Goal: Information Seeking & Learning: Learn about a topic

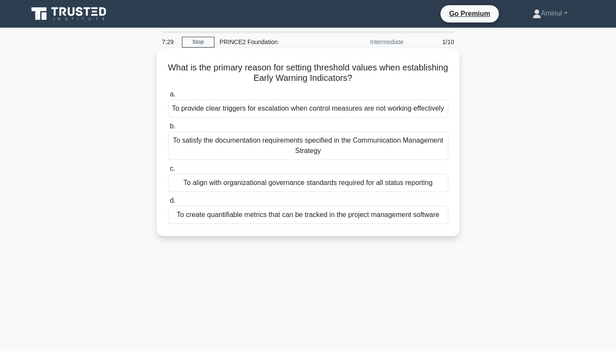
click at [301, 192] on div "To align with organizational governance standards required for all status repor…" at bounding box center [308, 183] width 280 height 18
click at [168, 172] on input "c. To align with organizational governance standards required for all status re…" at bounding box center [168, 169] width 0 height 6
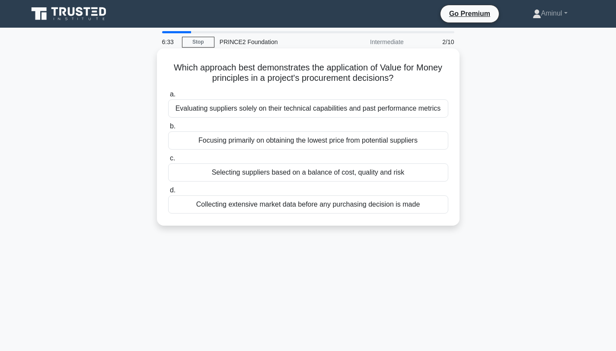
click at [326, 177] on div "Selecting suppliers based on a balance of cost, quality and risk" at bounding box center [308, 172] width 280 height 18
click at [168, 161] on input "c. Selecting suppliers based on a balance of cost, quality and risk" at bounding box center [168, 159] width 0 height 6
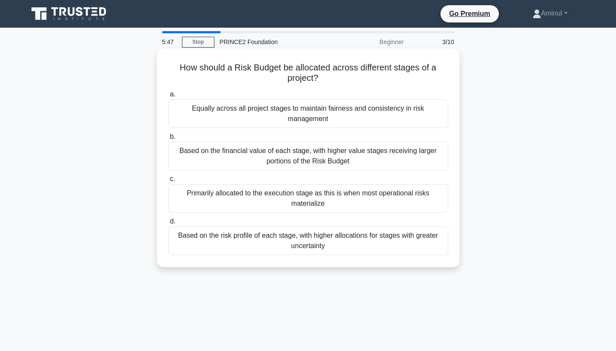
click at [368, 162] on div "Based on the financial value of each stage, with higher value stages receiving …" at bounding box center [308, 156] width 280 height 29
click at [168, 140] on input "b. Based on the financial value of each stage, with higher value stages receivi…" at bounding box center [168, 137] width 0 height 6
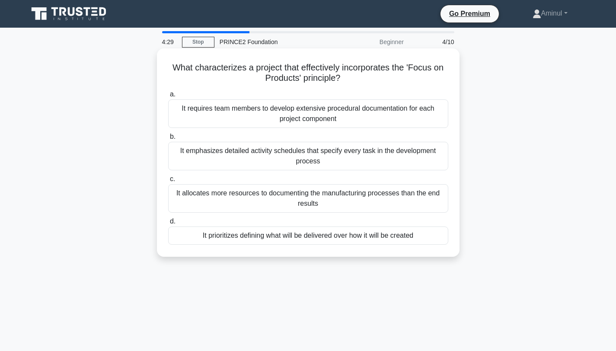
click at [423, 238] on div "It prioritizes defining what will be delivered over how it will be created" at bounding box center [308, 236] width 280 height 18
click at [168, 224] on input "d. It prioritizes defining what will be delivered over how it will be created" at bounding box center [168, 222] width 0 height 6
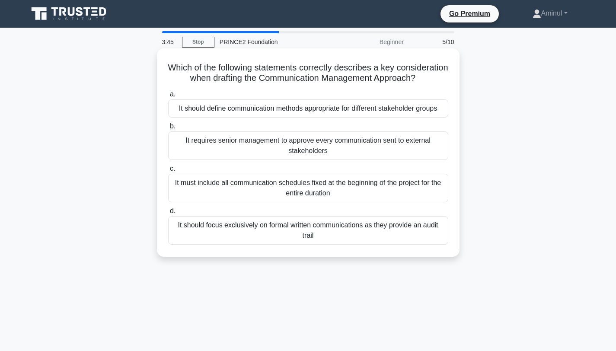
click at [402, 108] on div "It should define communication methods appropriate for different stakeholder gr…" at bounding box center [308, 108] width 280 height 18
click at [168, 97] on input "a. It should define communication methods appropriate for different stakeholder…" at bounding box center [168, 95] width 0 height 6
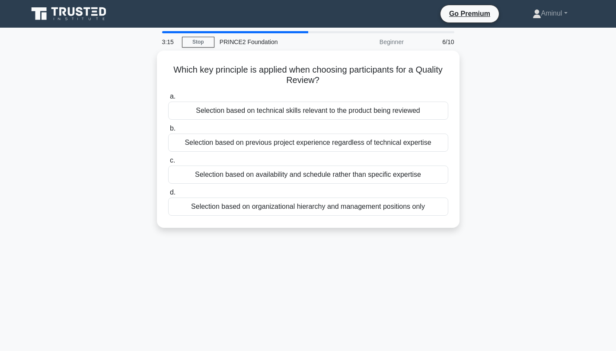
click at [402, 108] on div "Selection based on technical skills relevant to the product being reviewed" at bounding box center [308, 111] width 280 height 18
click at [168, 99] on input "a. Selection based on technical skills relevant to the product being reviewed" at bounding box center [168, 97] width 0 height 6
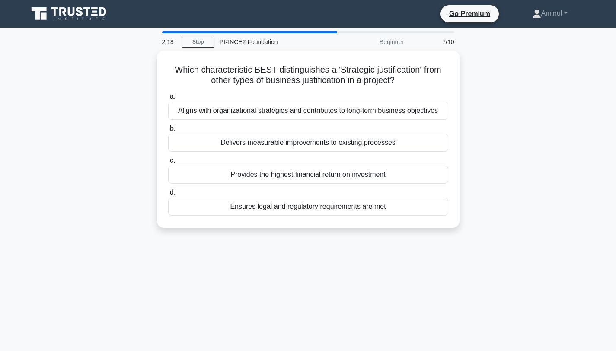
click at [402, 108] on div "Aligns with organizational strategies and contributes to long-term business obj…" at bounding box center [308, 111] width 280 height 18
click at [168, 99] on input "a. Aligns with organizational strategies and contributes to long-term business …" at bounding box center [168, 97] width 0 height 6
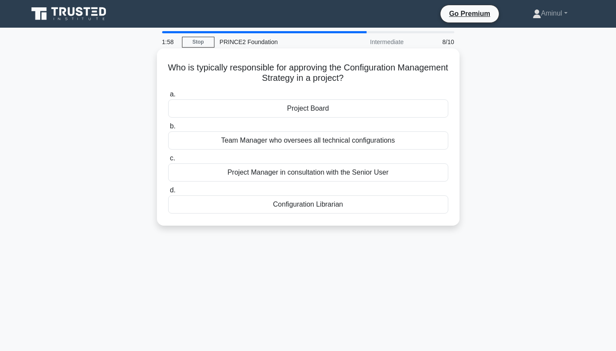
click at [399, 112] on div "Project Board" at bounding box center [308, 108] width 280 height 18
click at [168, 97] on input "a. Project Board" at bounding box center [168, 95] width 0 height 6
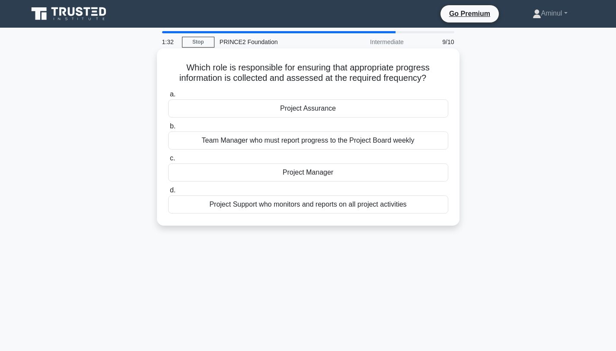
click at [358, 169] on div "Project Manager" at bounding box center [308, 172] width 280 height 18
click at [168, 161] on input "c. Project Manager" at bounding box center [168, 159] width 0 height 6
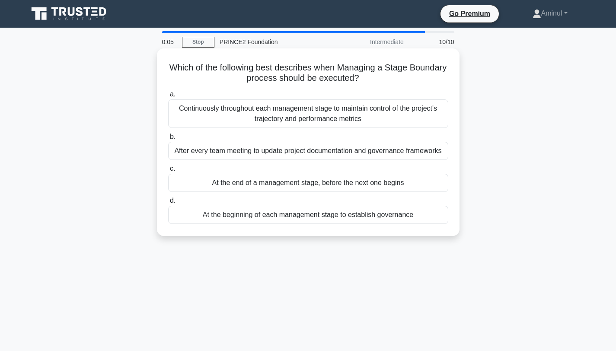
click at [383, 187] on div "At the end of a management stage, before the next one begins" at bounding box center [308, 183] width 280 height 18
click at [168, 172] on input "c. At the end of a management stage, before the next one begins" at bounding box center [168, 169] width 0 height 6
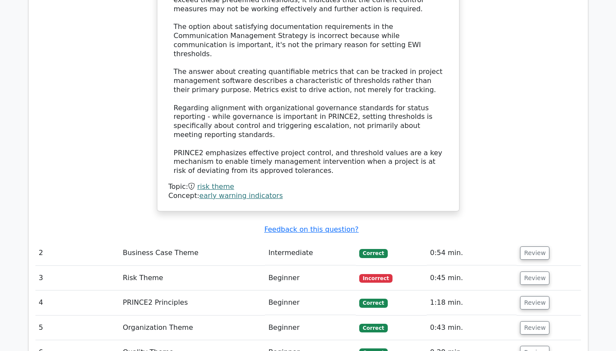
scroll to position [1099, 0]
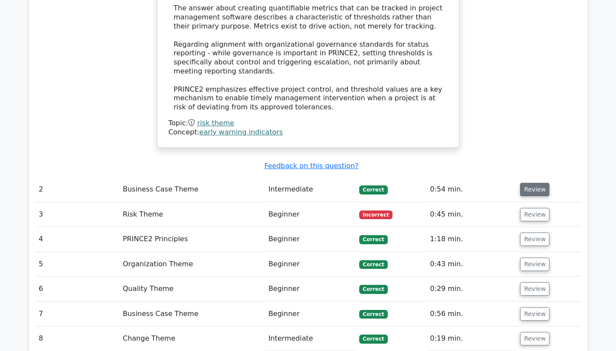
click at [533, 183] on button "Review" at bounding box center [534, 189] width 29 height 13
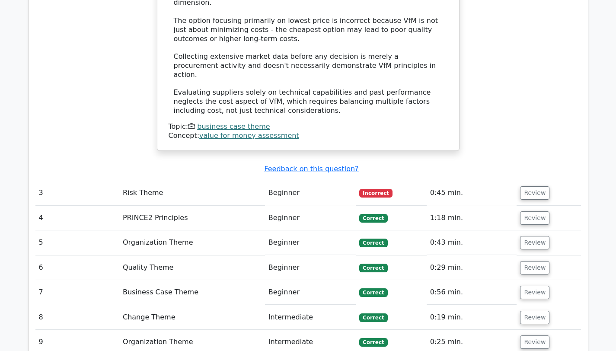
scroll to position [1620, 0]
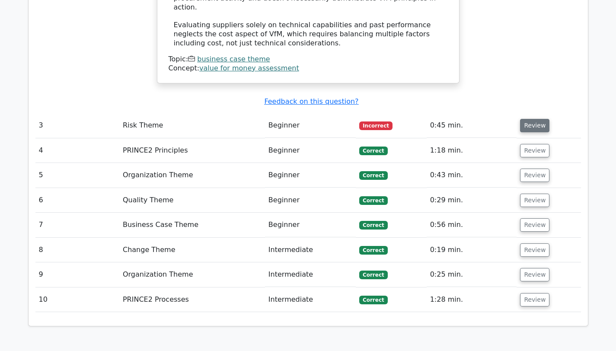
click at [534, 119] on button "Review" at bounding box center [534, 125] width 29 height 13
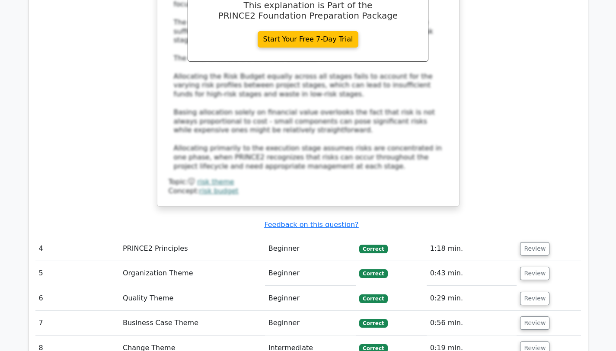
scroll to position [2059, 0]
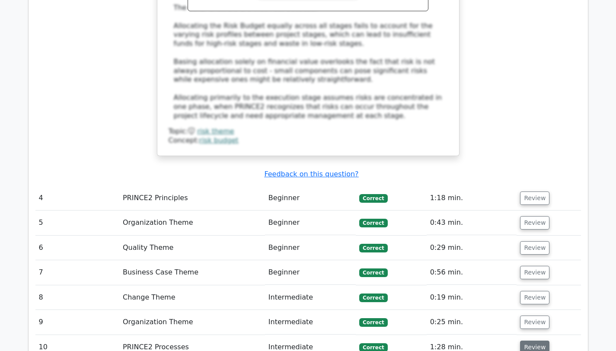
click at [532, 341] on button "Review" at bounding box center [534, 347] width 29 height 13
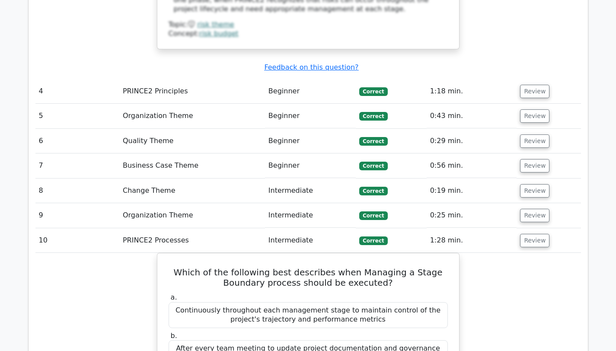
scroll to position [2161, 0]
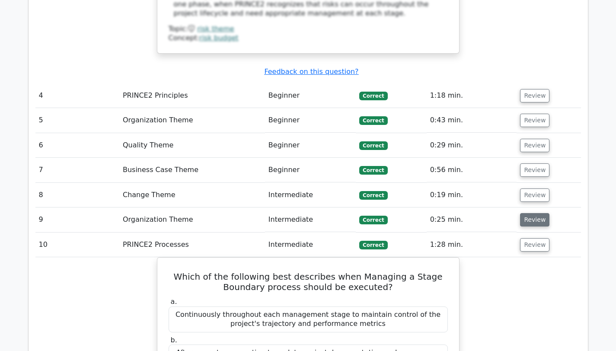
click at [537, 213] on button "Review" at bounding box center [534, 219] width 29 height 13
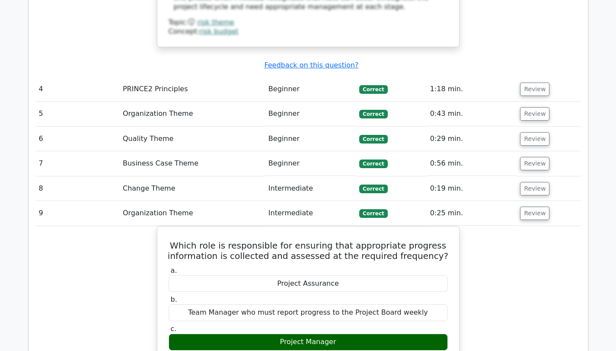
scroll to position [2167, 0]
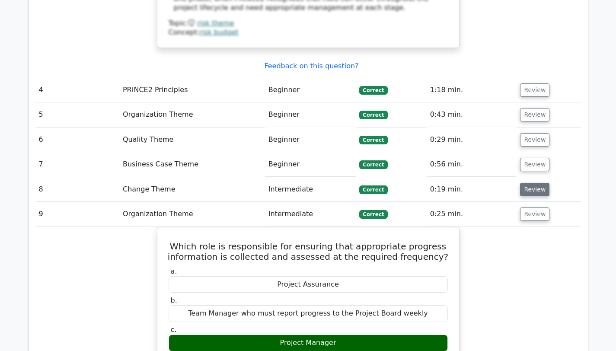
click at [533, 183] on button "Review" at bounding box center [534, 189] width 29 height 13
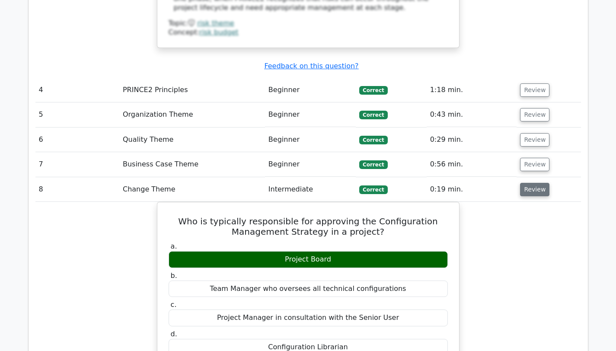
click at [533, 183] on button "Review" at bounding box center [534, 189] width 29 height 13
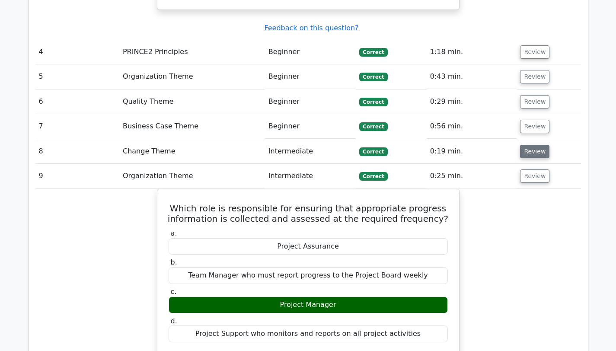
scroll to position [2199, 0]
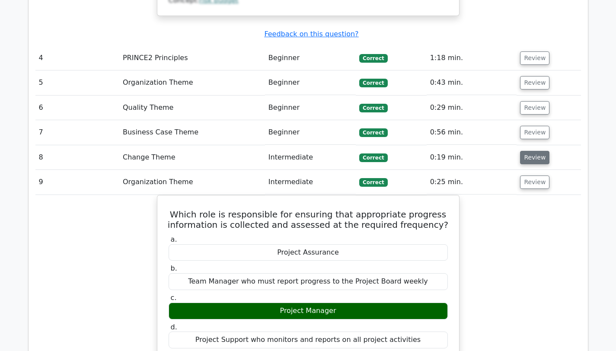
click at [538, 151] on button "Review" at bounding box center [534, 157] width 29 height 13
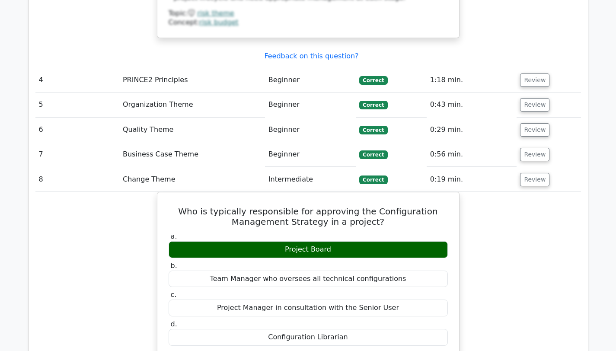
scroll to position [2176, 0]
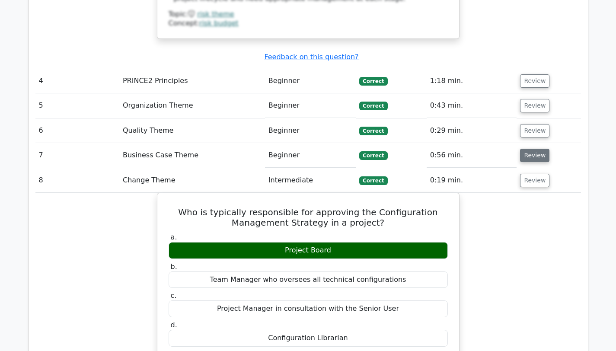
click at [534, 149] on button "Review" at bounding box center [534, 155] width 29 height 13
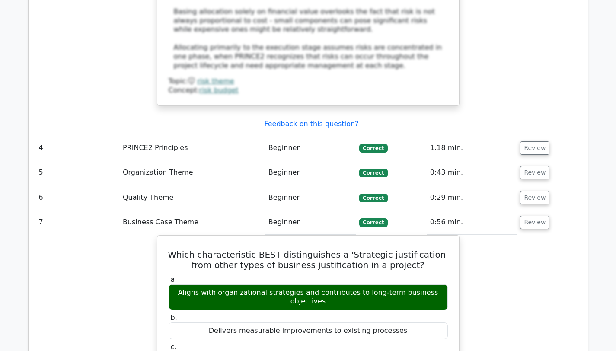
scroll to position [2083, 0]
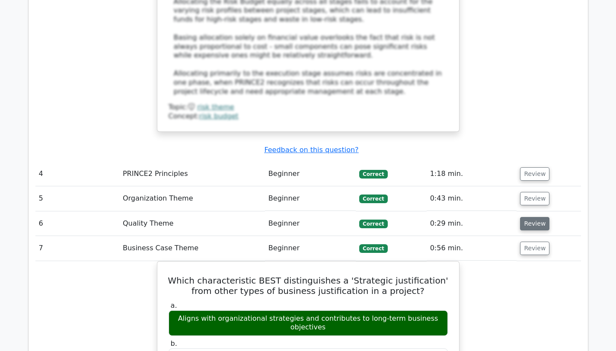
click at [534, 217] on button "Review" at bounding box center [534, 223] width 29 height 13
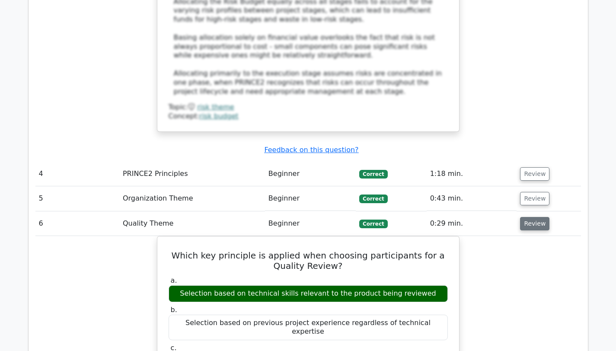
click at [534, 217] on button "Review" at bounding box center [534, 223] width 29 height 13
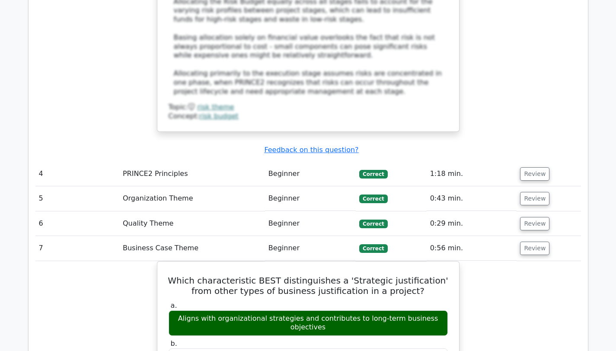
scroll to position [2095, 0]
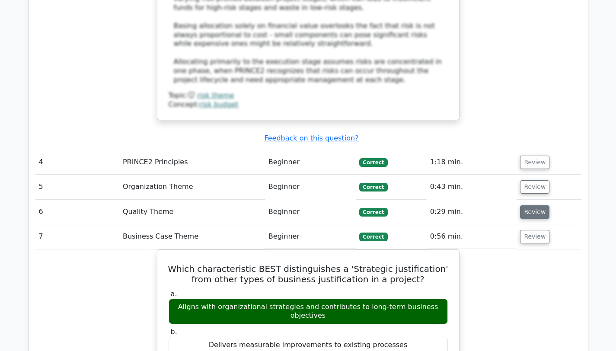
click at [531, 205] on button "Review" at bounding box center [534, 211] width 29 height 13
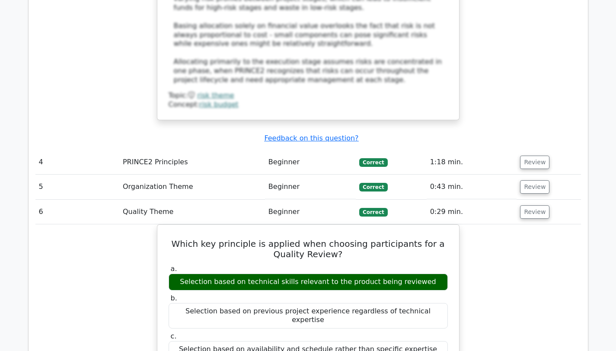
scroll to position [2091, 0]
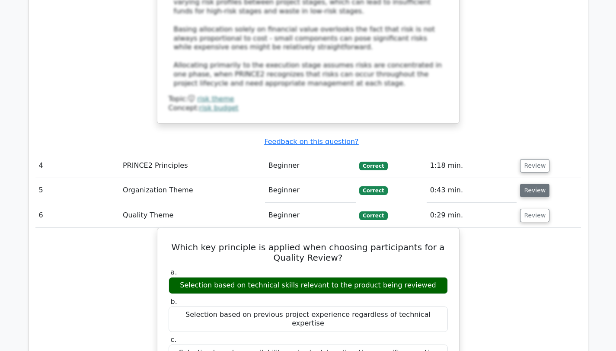
click at [538, 184] on button "Review" at bounding box center [534, 190] width 29 height 13
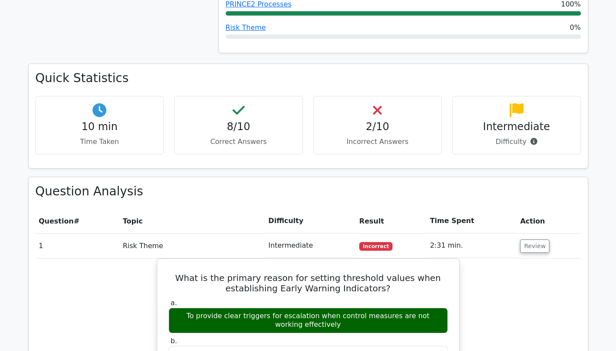
scroll to position [530, 0]
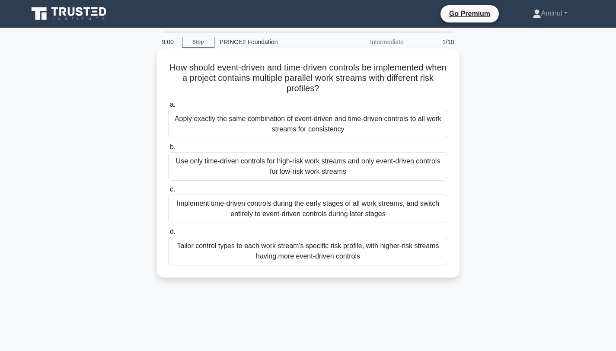
click at [378, 131] on div "Apply exactly the same combination of event-driven and time-driven controls to …" at bounding box center [308, 124] width 280 height 29
click at [168, 108] on input "a. Apply exactly the same combination of event-driven and time-driven controls …" at bounding box center [168, 105] width 0 height 6
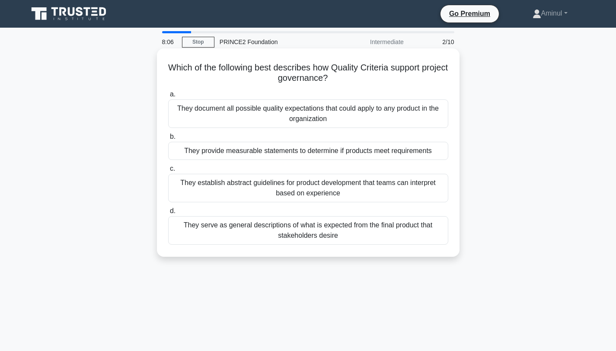
click at [396, 150] on div "They provide measurable statements to determine if products meet requirements" at bounding box center [308, 151] width 280 height 18
click at [168, 140] on input "b. They provide measurable statements to determine if products meet requirements" at bounding box center [168, 137] width 0 height 6
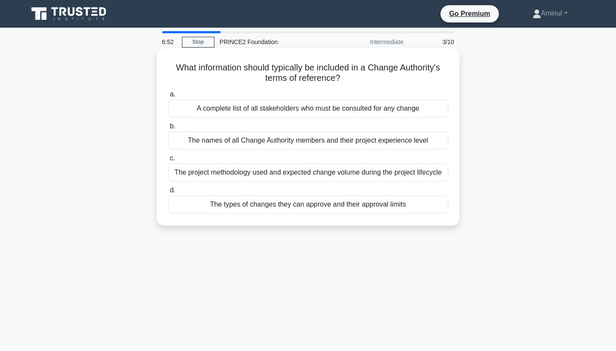
click at [374, 204] on div "The types of changes they can approve and their approval limits" at bounding box center [308, 204] width 280 height 18
click at [168, 193] on input "d. The types of changes they can approve and their approval limits" at bounding box center [168, 191] width 0 height 6
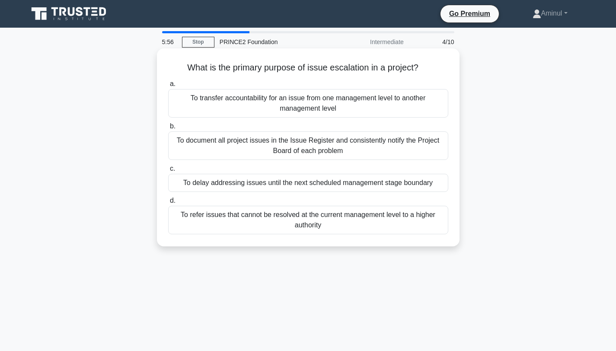
click at [340, 149] on div "To document all project issues in the Issue Register and consistently notify th…" at bounding box center [308, 145] width 280 height 29
click at [168, 129] on input "b. To document all project issues in the Issue Register and consistently notify…" at bounding box center [168, 127] width 0 height 6
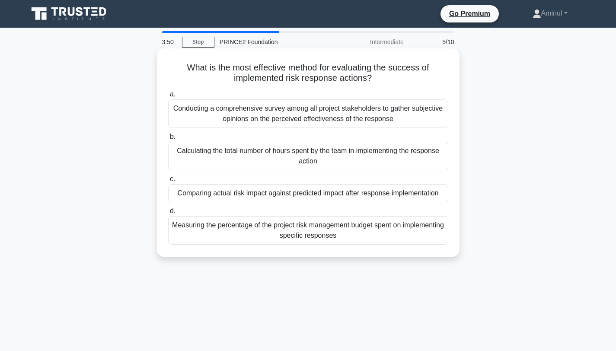
click at [368, 197] on div "Comparing actual risk impact against predicted impact after response implementa…" at bounding box center [308, 193] width 280 height 18
click at [168, 182] on input "c. Comparing actual risk impact against predicted impact after response impleme…" at bounding box center [168, 179] width 0 height 6
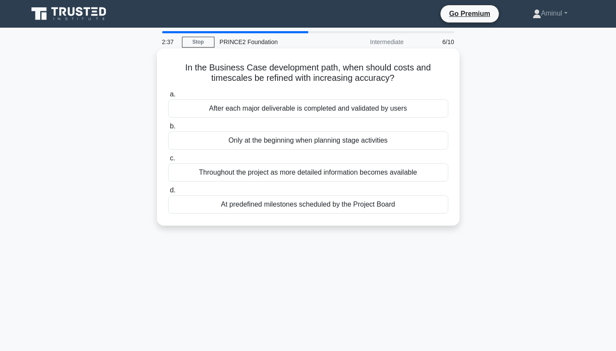
click at [379, 173] on div "Throughout the project as more detailed information becomes available" at bounding box center [308, 172] width 280 height 18
click at [168, 161] on input "c. Throughout the project as more detailed information becomes available" at bounding box center [168, 159] width 0 height 6
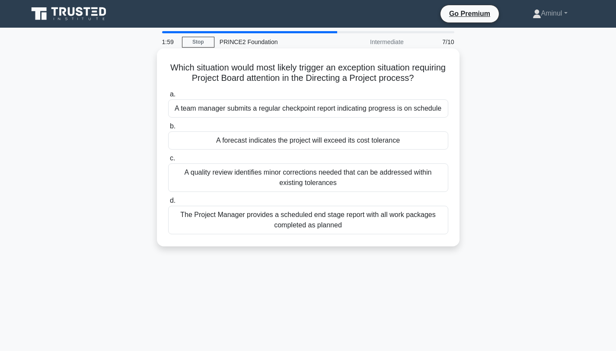
click at [371, 143] on div "A forecast indicates the project will exceed its cost tolerance" at bounding box center [308, 140] width 280 height 18
click at [168, 129] on input "b. A forecast indicates the project will exceed its cost tolerance" at bounding box center [168, 127] width 0 height 6
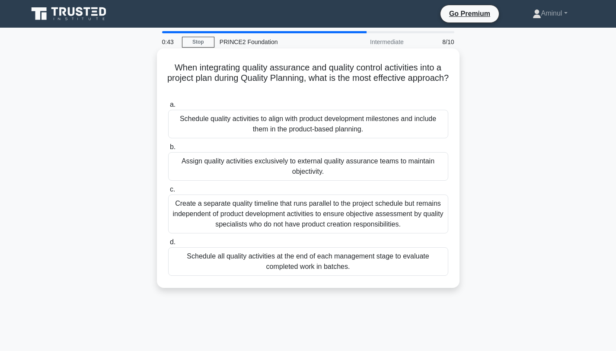
click at [321, 124] on div "Schedule quality activities to align with product development milestones and in…" at bounding box center [308, 124] width 280 height 29
click at [168, 108] on input "a. Schedule quality activities to align with product development milestones and…" at bounding box center [168, 105] width 0 height 6
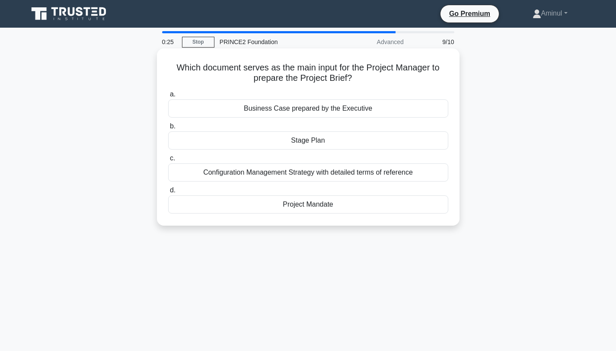
click at [326, 208] on div "Project Mandate" at bounding box center [308, 204] width 280 height 18
click at [168, 193] on input "d. Project Mandate" at bounding box center [168, 191] width 0 height 6
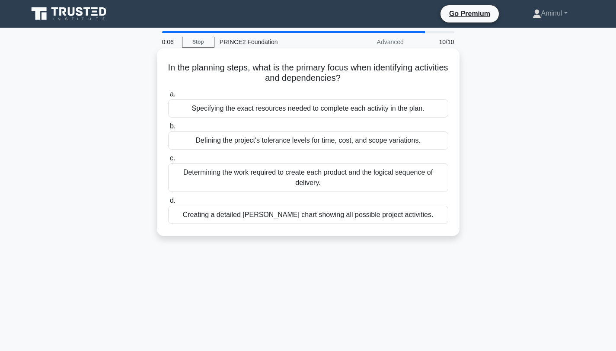
click at [406, 143] on div "Defining the project's tolerance levels for time, cost, and scope variations." at bounding box center [308, 140] width 280 height 18
click at [168, 129] on input "b. Defining the project's tolerance levels for time, cost, and scope variations." at bounding box center [168, 127] width 0 height 6
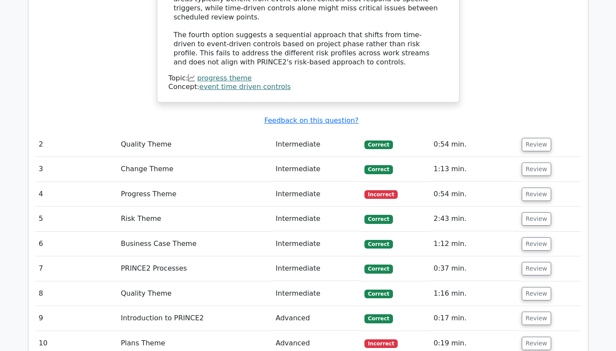
scroll to position [1212, 0]
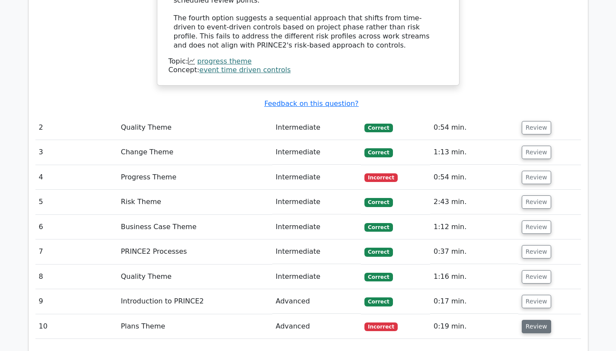
click at [539, 320] on button "Review" at bounding box center [536, 326] width 29 height 13
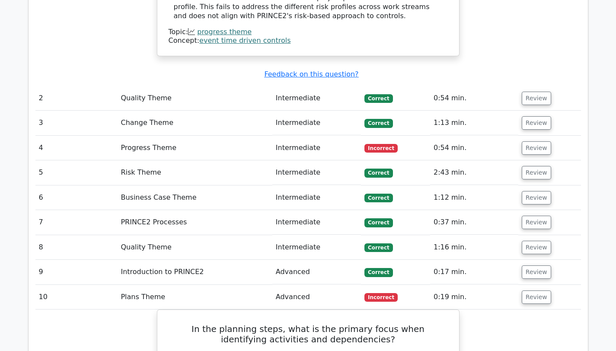
scroll to position [1236, 0]
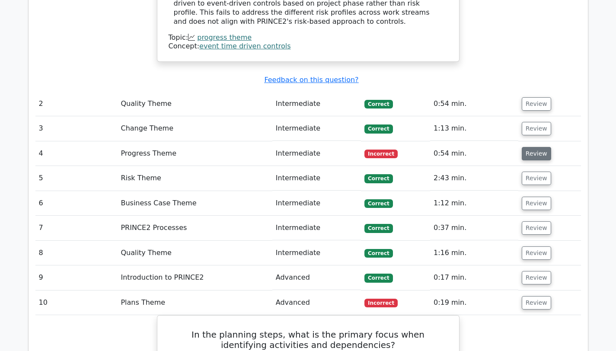
click at [544, 147] on button "Review" at bounding box center [536, 153] width 29 height 13
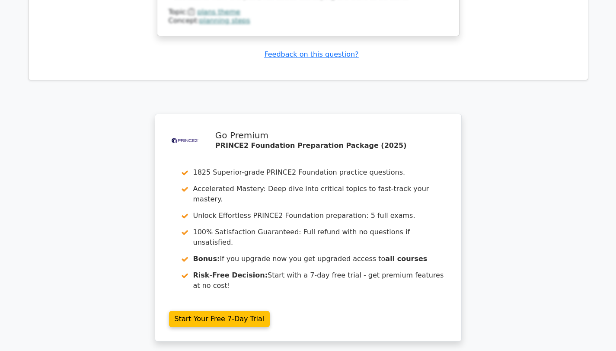
scroll to position [2385, 0]
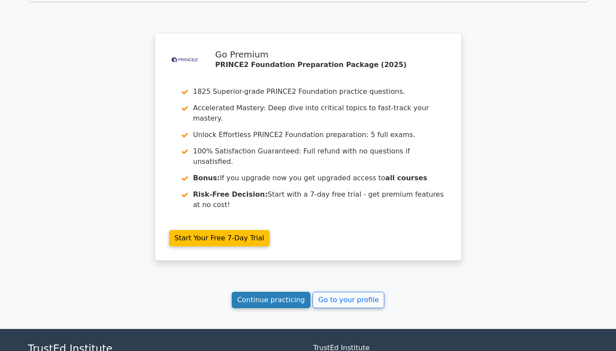
click at [289, 292] on link "Continue practicing" at bounding box center [271, 300] width 79 height 16
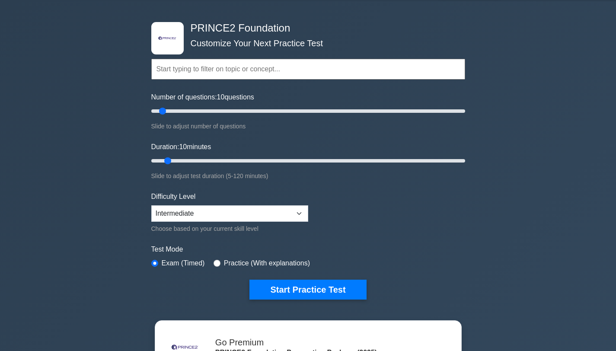
scroll to position [27, 0]
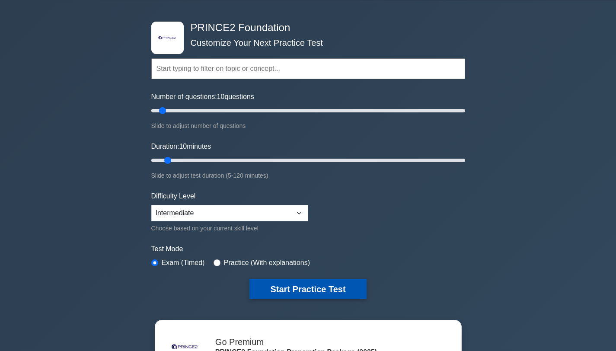
click at [349, 288] on button "Start Practice Test" at bounding box center [307, 289] width 117 height 20
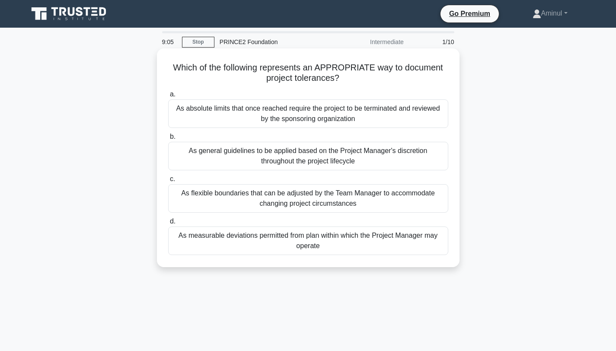
click at [321, 243] on div "As measurable deviations permitted from plan within which the Project Manager m…" at bounding box center [308, 241] width 280 height 29
click at [168, 224] on input "d. As measurable deviations permitted from plan within which the Project Manage…" at bounding box center [168, 222] width 0 height 6
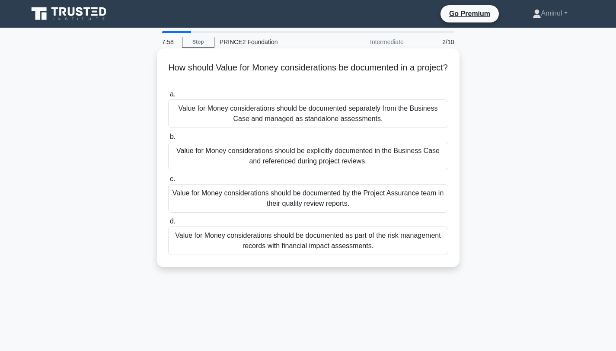
click at [342, 165] on div "Value for Money considerations should be explicitly documented in the Business …" at bounding box center [308, 156] width 280 height 29
click at [168, 140] on input "b. Value for Money considerations should be explicitly documented in the Busine…" at bounding box center [168, 137] width 0 height 6
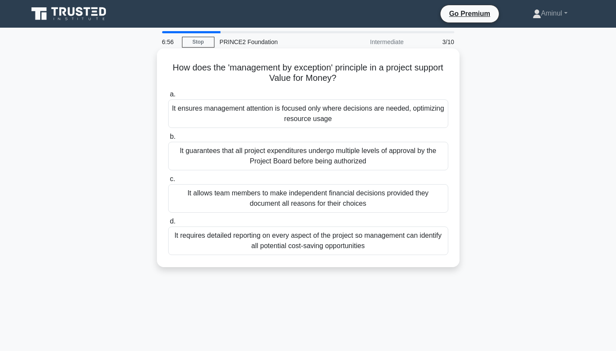
click at [329, 119] on div "It ensures management attention is focused only where decisions are needed, opt…" at bounding box center [308, 113] width 280 height 29
click at [168, 97] on input "a. It ensures management attention is focused only where decisions are needed, …" at bounding box center [168, 95] width 0 height 6
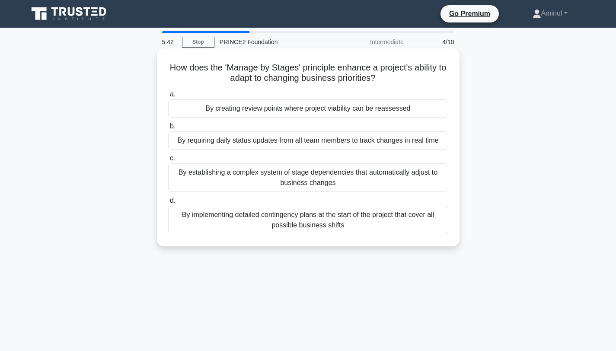
click at [251, 109] on div "By creating review points where project viability can be reassessed" at bounding box center [308, 108] width 280 height 18
click at [168, 97] on input "a. By creating review points where project viability can be reassessed" at bounding box center [168, 95] width 0 height 6
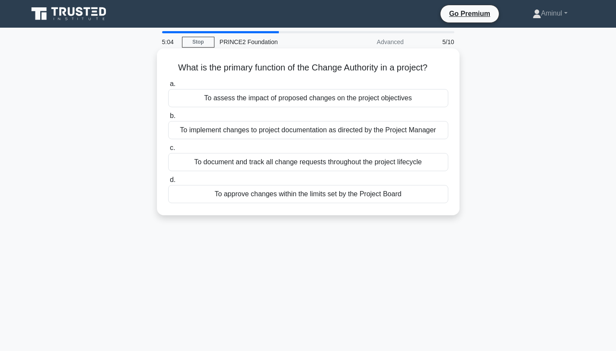
click at [292, 198] on div "To approve changes within the limits set by the Project Board" at bounding box center [308, 194] width 280 height 18
click at [168, 183] on input "d. To approve changes within the limits set by the Project Board" at bounding box center [168, 180] width 0 height 6
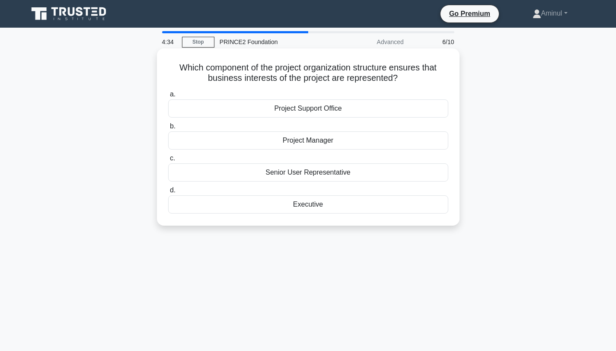
click at [325, 176] on div "Senior User Representative" at bounding box center [308, 172] width 280 height 18
click at [168, 161] on input "c. Senior User Representative" at bounding box center [168, 159] width 0 height 6
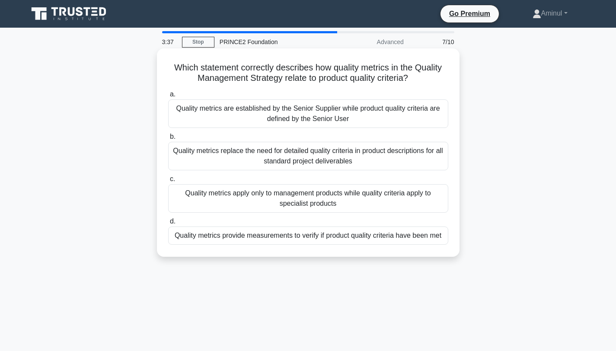
click at [356, 241] on div "Quality metrics provide measurements to verify if product quality criteria have…" at bounding box center [308, 236] width 280 height 18
click at [168, 224] on input "d. Quality metrics provide measurements to verify if product quality criteria h…" at bounding box center [168, 222] width 0 height 6
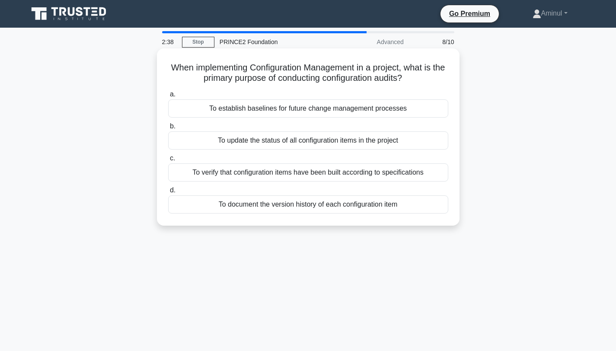
click at [341, 110] on div "To establish baselines for future change management processes" at bounding box center [308, 108] width 280 height 18
click at [168, 97] on input "a. To establish baselines for future change management processes" at bounding box center [168, 95] width 0 height 6
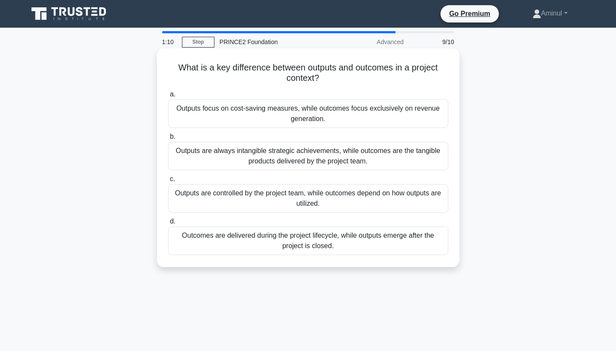
click at [341, 155] on div "Outputs are always intangible strategic achievements, while outcomes are the ta…" at bounding box center [308, 156] width 280 height 29
click at [168, 140] on input "b. Outputs are always intangible strategic achievements, while outcomes are the…" at bounding box center [168, 137] width 0 height 6
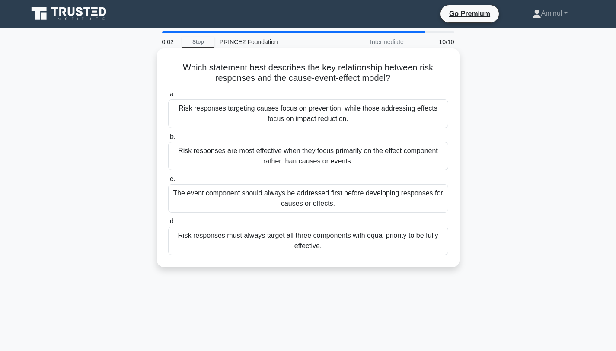
click at [314, 118] on div "Risk responses targeting causes focus on prevention, while those addressing eff…" at bounding box center [308, 113] width 280 height 29
click at [168, 97] on input "a. Risk responses targeting causes focus on prevention, while those addressing …" at bounding box center [168, 95] width 0 height 6
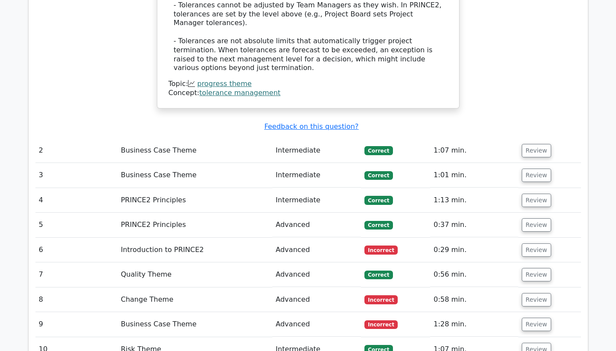
scroll to position [1160, 0]
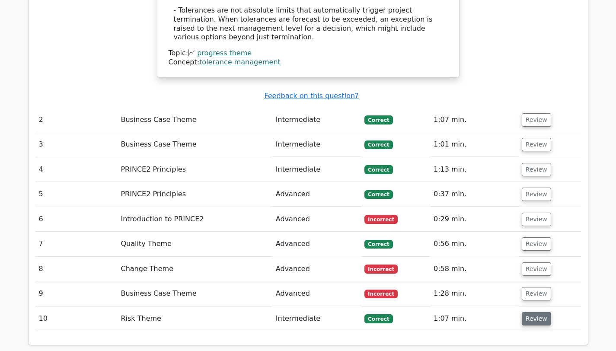
click at [530, 312] on button "Review" at bounding box center [536, 318] width 29 height 13
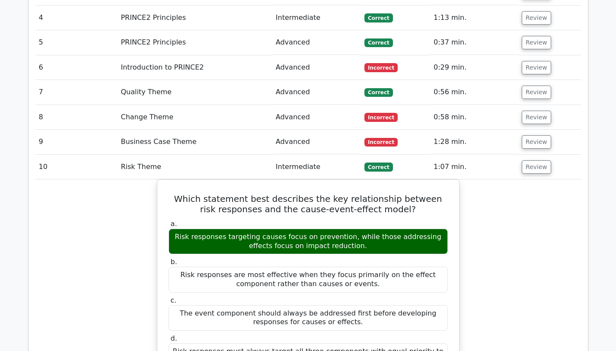
scroll to position [1285, 0]
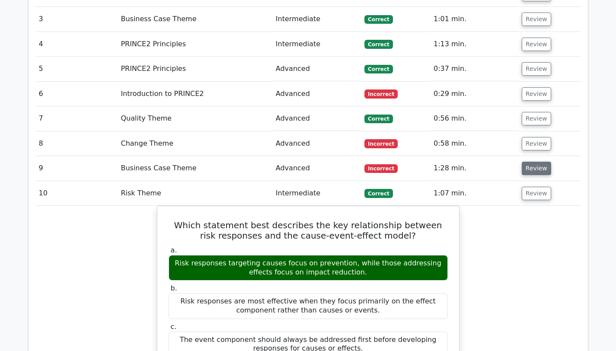
click at [542, 162] on button "Review" at bounding box center [536, 168] width 29 height 13
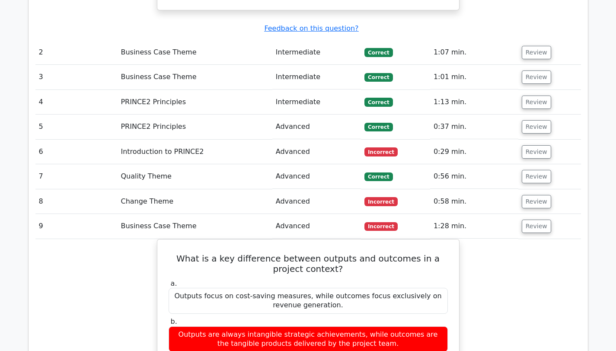
scroll to position [1224, 0]
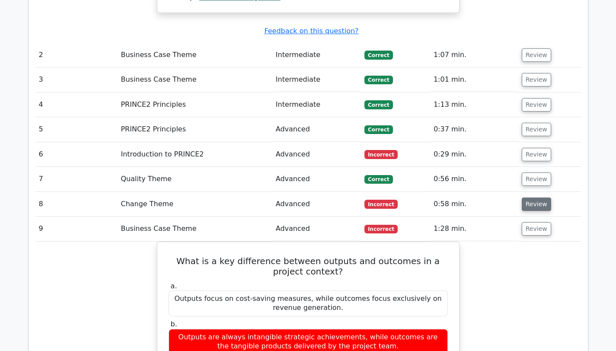
click at [537, 198] on button "Review" at bounding box center [536, 204] width 29 height 13
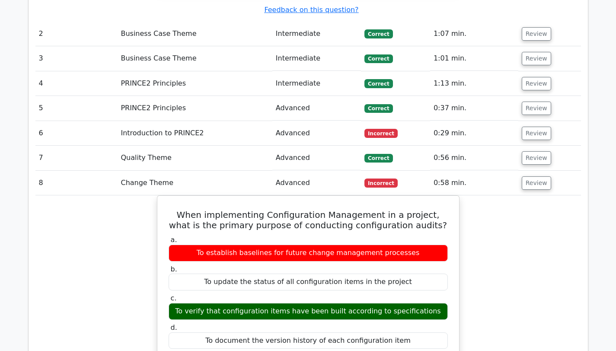
scroll to position [1176, 0]
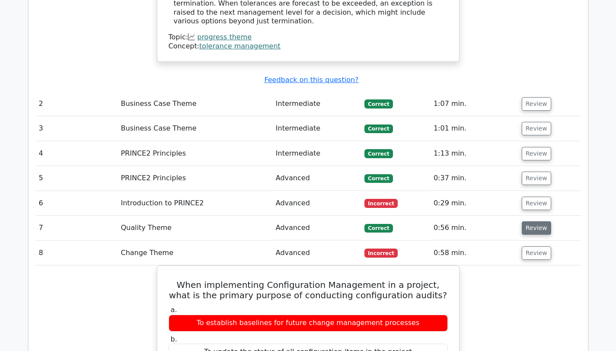
click at [531, 221] on button "Review" at bounding box center [536, 227] width 29 height 13
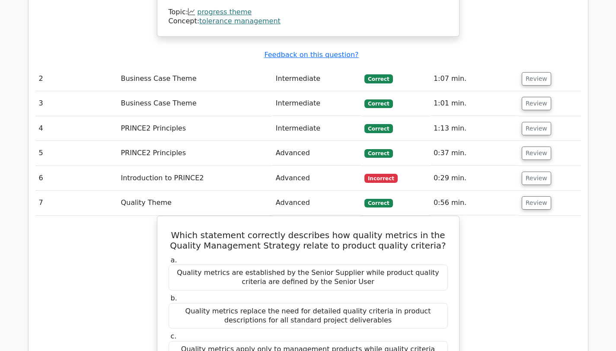
scroll to position [1184, 0]
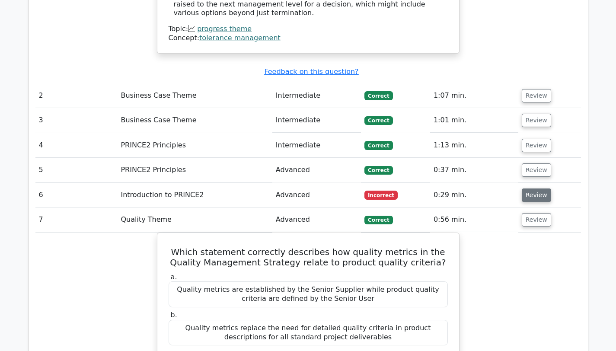
click at [532, 189] on button "Review" at bounding box center [536, 195] width 29 height 13
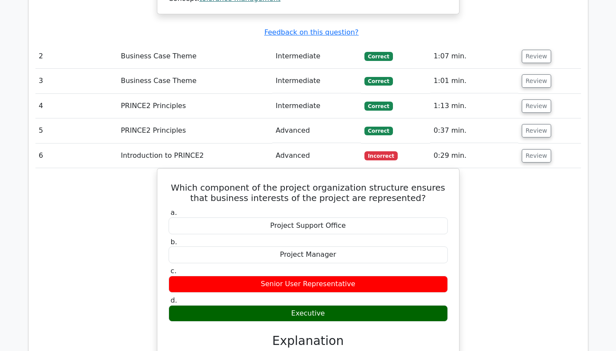
scroll to position [1207, 0]
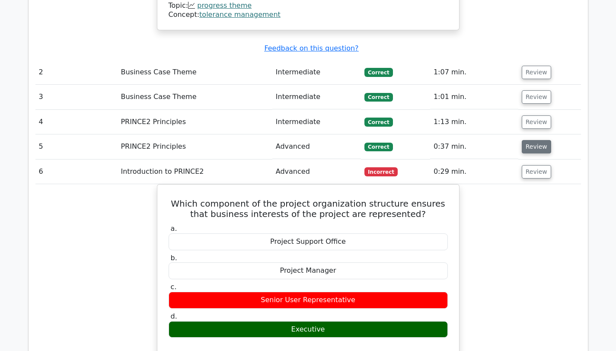
click at [536, 140] on button "Review" at bounding box center [536, 146] width 29 height 13
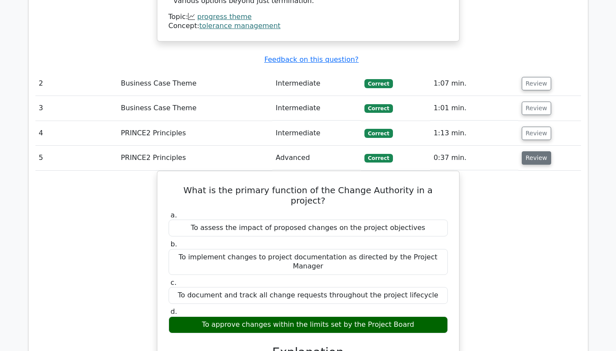
scroll to position [1193, 0]
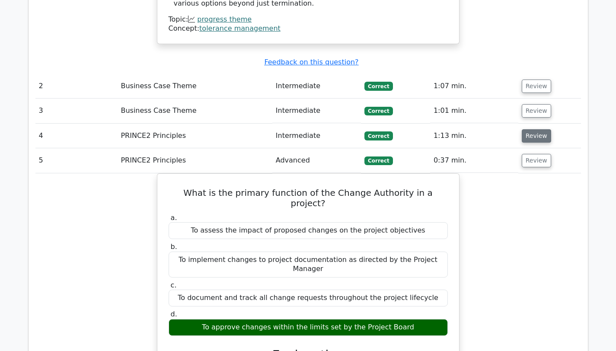
click at [528, 129] on button "Review" at bounding box center [536, 135] width 29 height 13
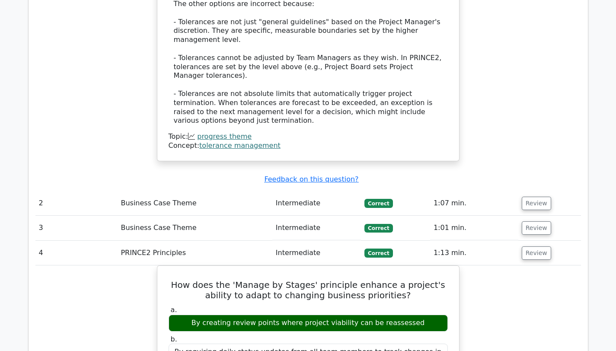
scroll to position [1075, 0]
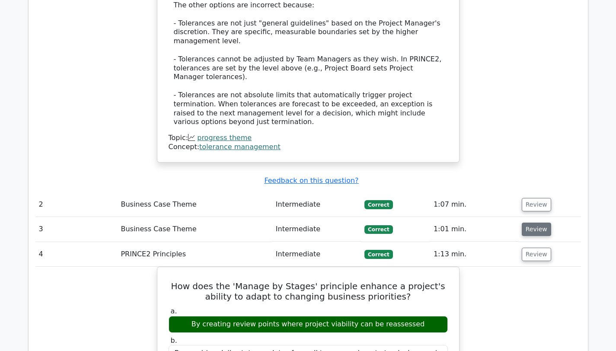
click at [538, 223] on button "Review" at bounding box center [536, 229] width 29 height 13
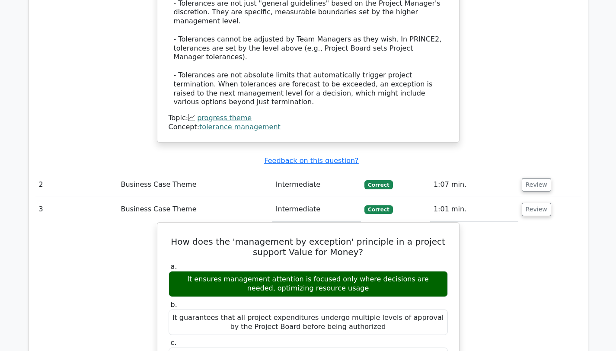
scroll to position [1103, 0]
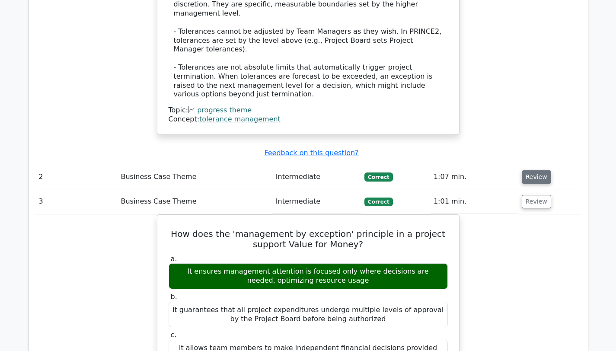
click at [533, 170] on button "Review" at bounding box center [536, 176] width 29 height 13
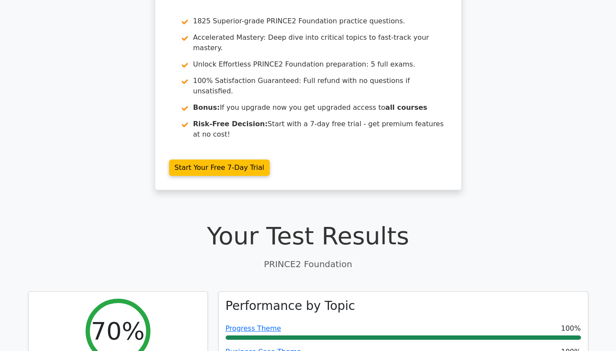
scroll to position [0, 0]
